Goal: Complete application form

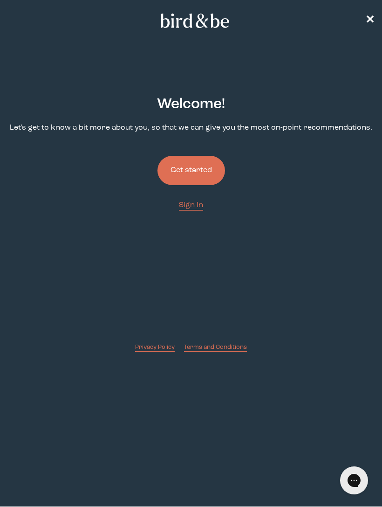
click at [206, 169] on button "Get started" at bounding box center [192, 170] width 68 height 29
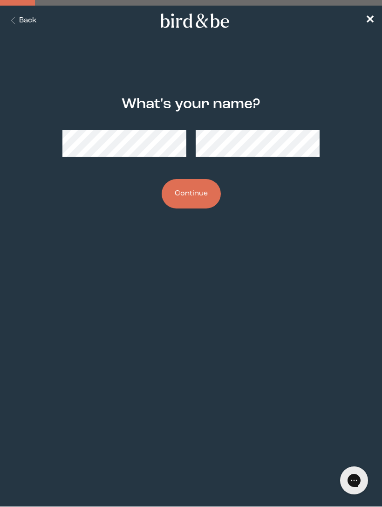
click at [209, 204] on button "Continue" at bounding box center [191, 193] width 59 height 29
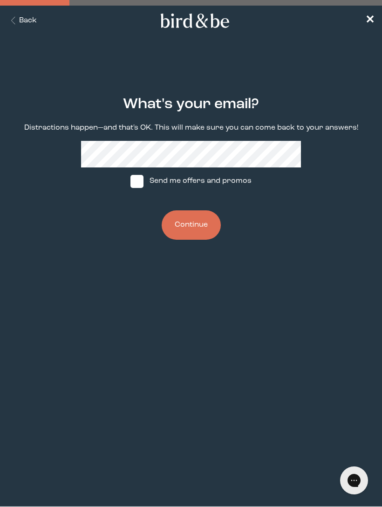
click at [16, 26] on button "Back" at bounding box center [21, 20] width 29 height 11
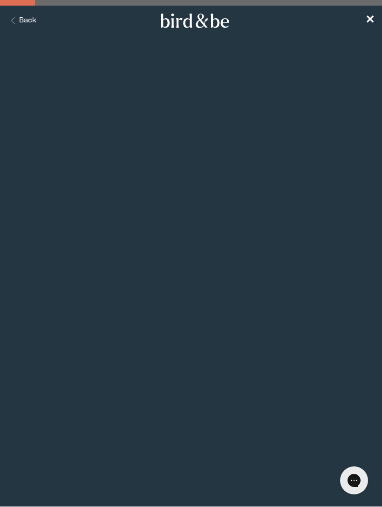
click at [21, 22] on button "Back" at bounding box center [21, 20] width 29 height 11
